Goal: Check status: Check status

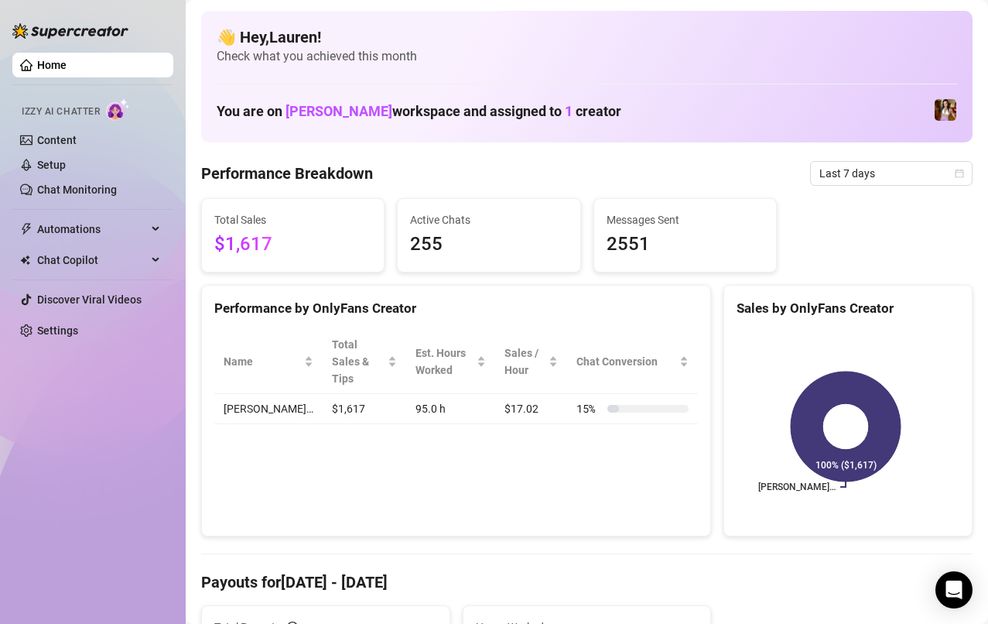
click at [955, 173] on icon "calendar" at bounding box center [959, 173] width 9 height 9
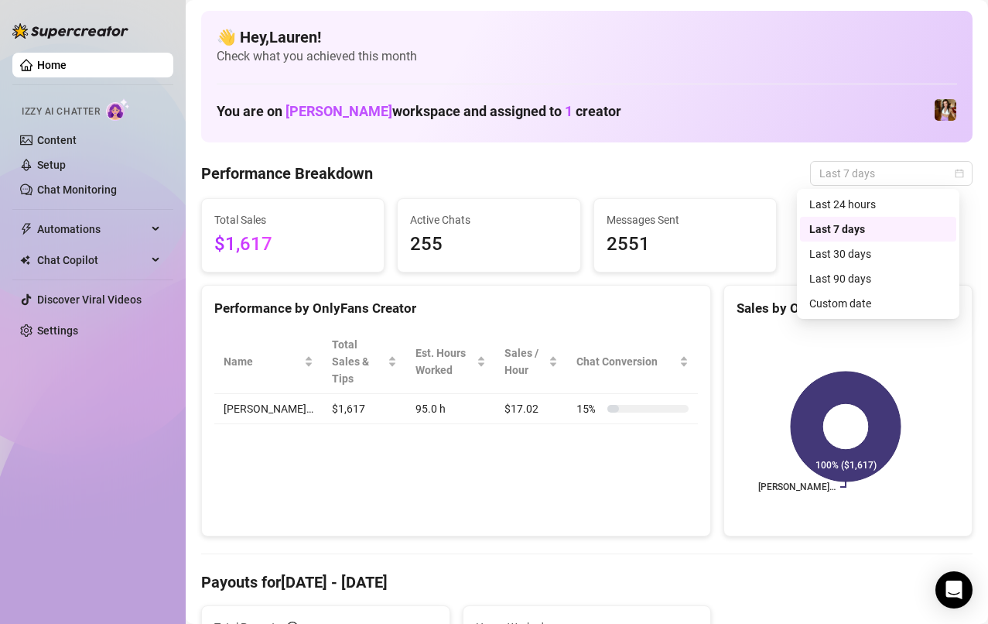
click at [862, 313] on div "Custom date" at bounding box center [878, 303] width 156 height 25
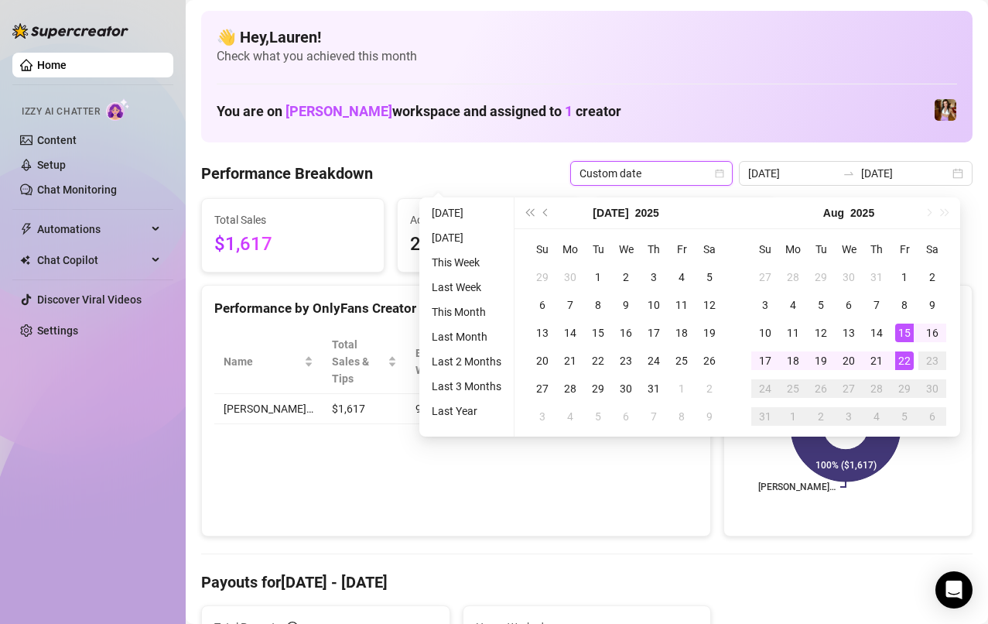
click at [906, 336] on div "15" at bounding box center [904, 332] width 19 height 19
click at [878, 361] on div "21" at bounding box center [876, 360] width 19 height 19
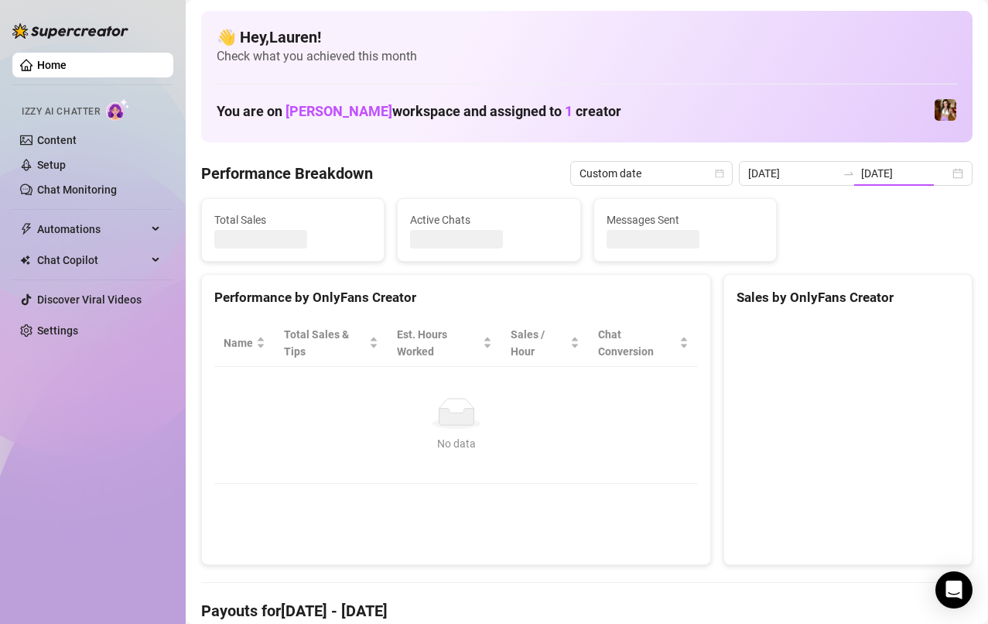
type input "[DATE]"
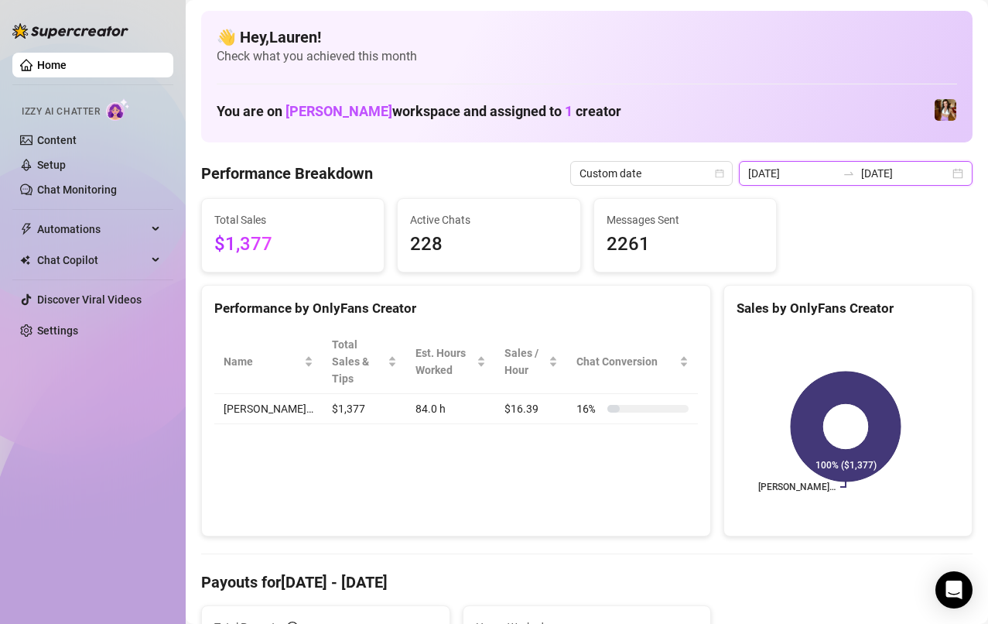
click at [929, 169] on input "[DATE]" at bounding box center [905, 173] width 88 height 17
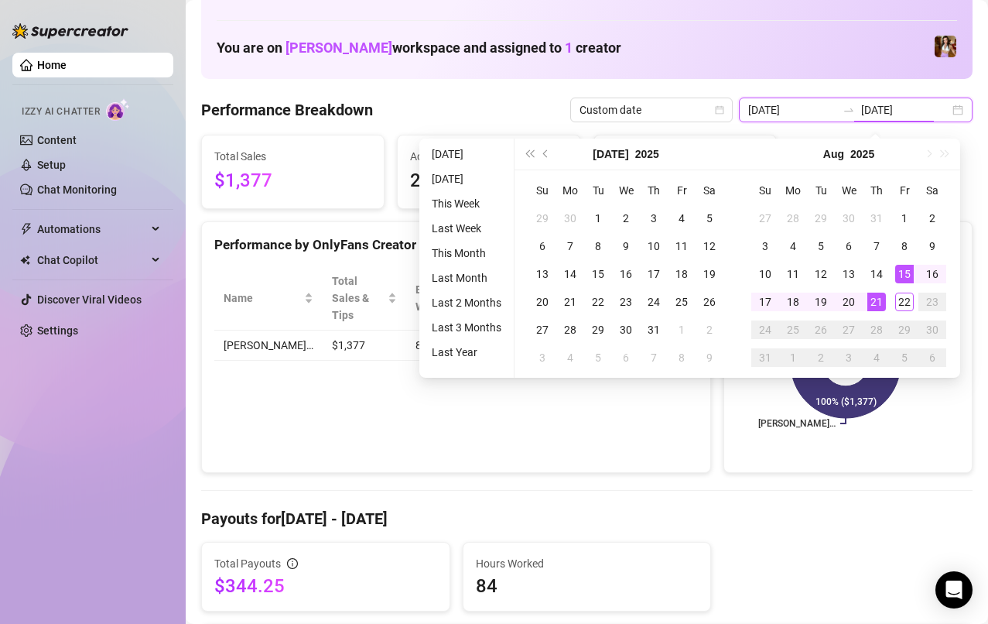
scroll to position [58, 0]
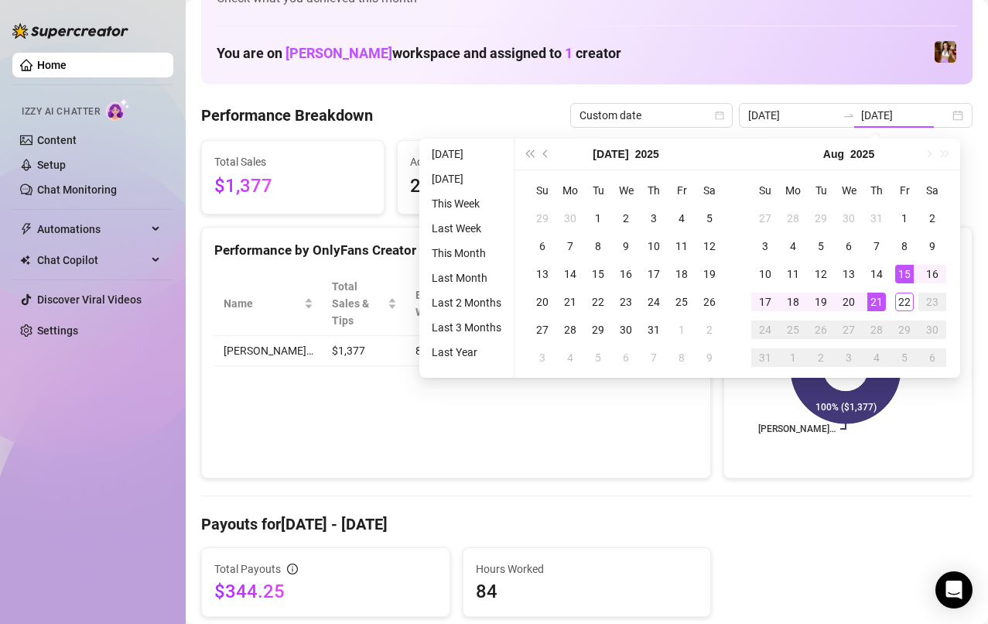
click at [904, 301] on div "22" at bounding box center [904, 301] width 19 height 19
type input "[DATE]"
click at [908, 303] on div "22" at bounding box center [904, 301] width 19 height 19
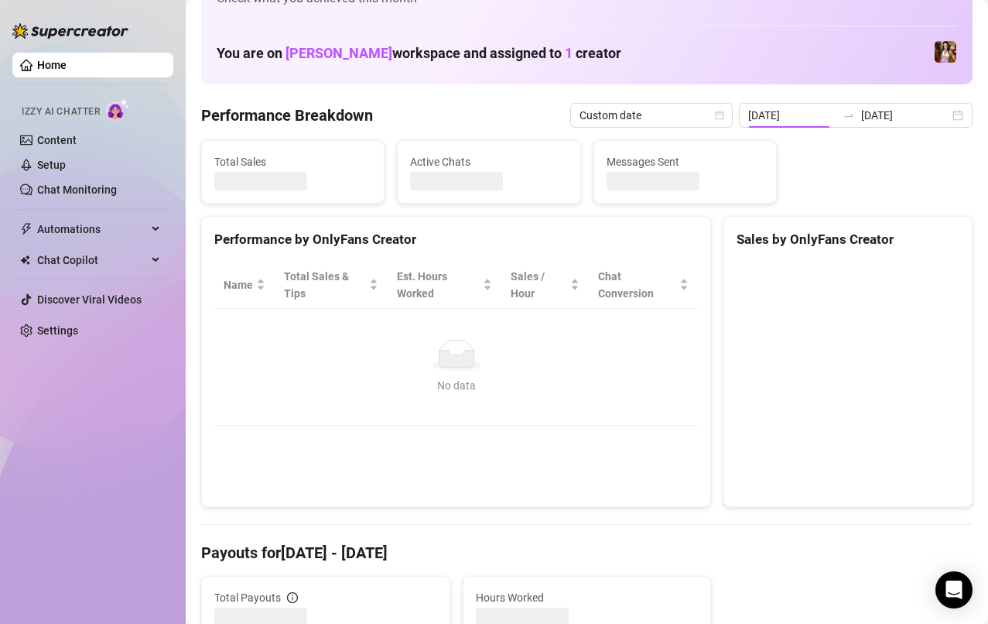
type input "[DATE]"
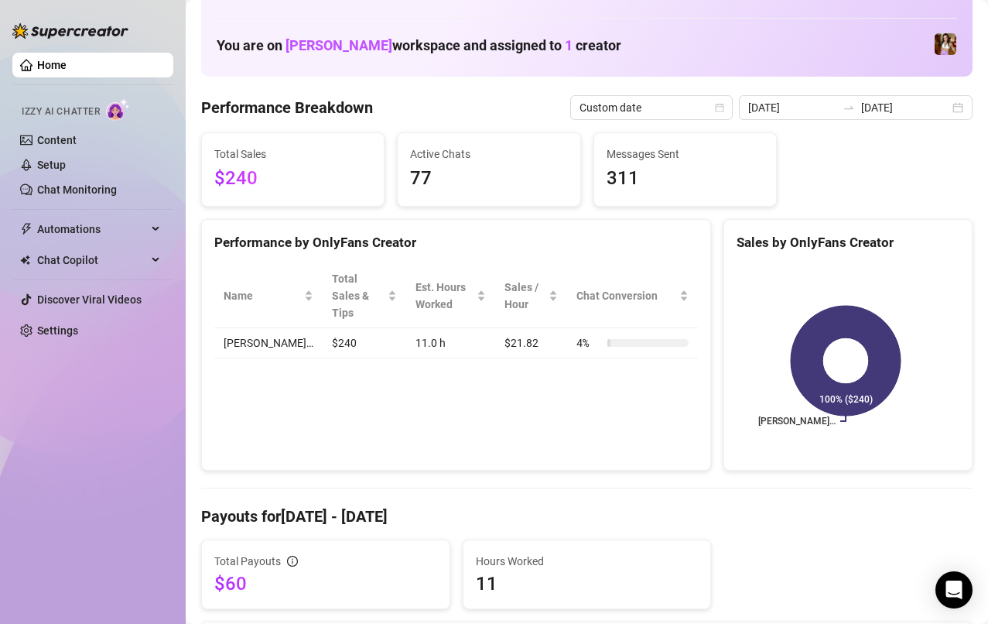
scroll to position [0, 0]
